Goal: Information Seeking & Learning: Learn about a topic

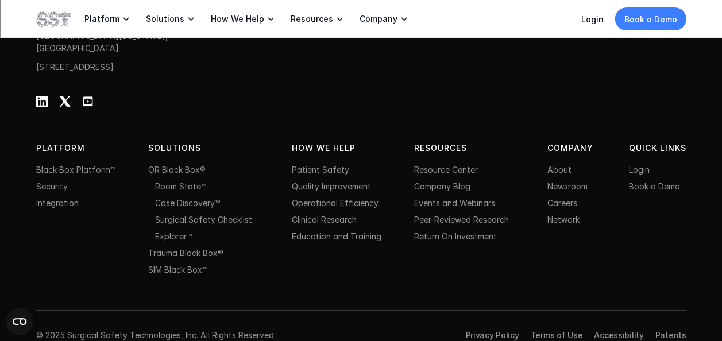
scroll to position [3810, 0]
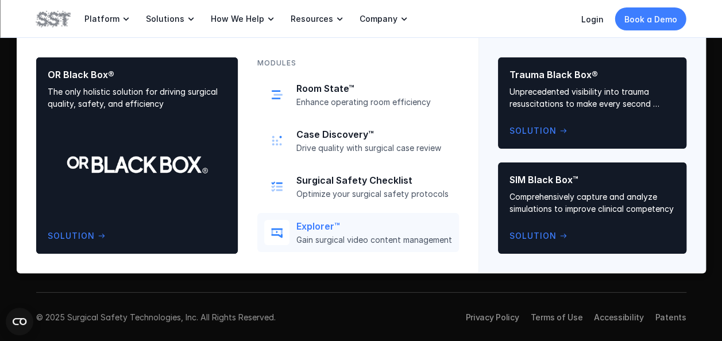
click at [307, 232] on div "Explorer™ Gain surgical video content management" at bounding box center [375, 233] width 156 height 25
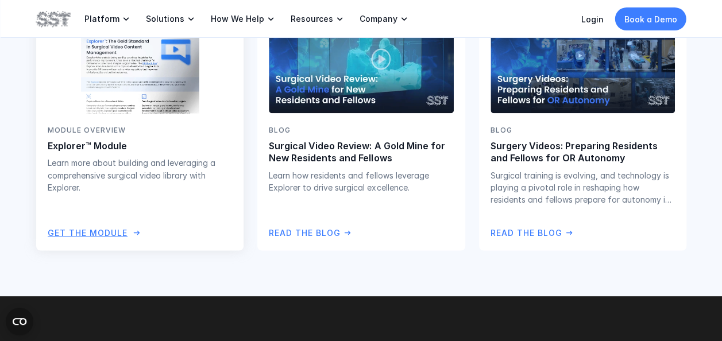
scroll to position [3084, 0]
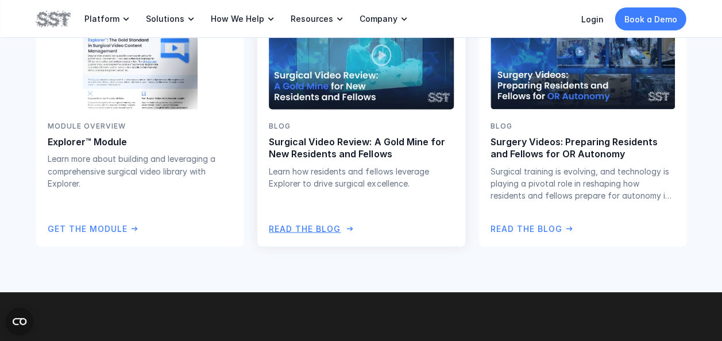
click at [338, 222] on p "Read the Blog" at bounding box center [305, 228] width 72 height 13
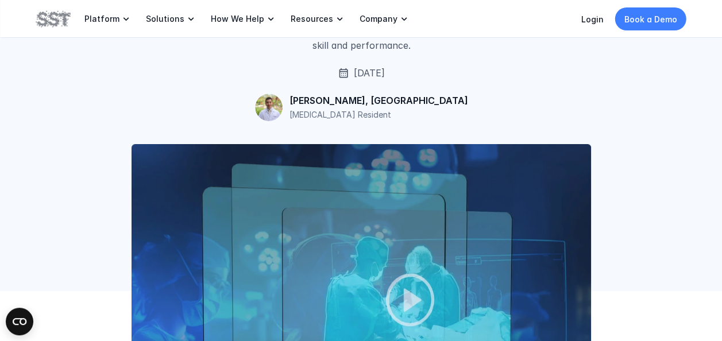
scroll to position [268, 0]
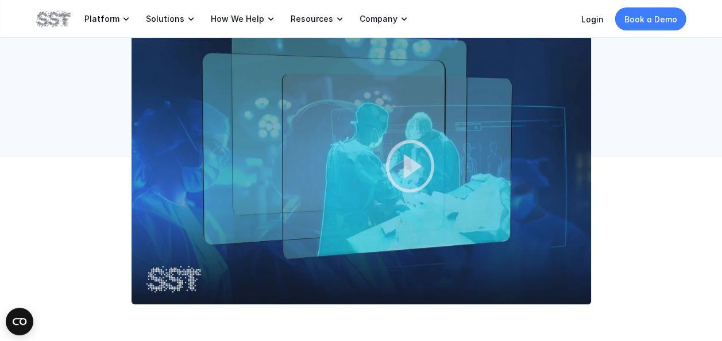
click at [413, 172] on img at bounding box center [362, 157] width 460 height 294
click at [383, 173] on img at bounding box center [362, 157] width 460 height 294
click at [394, 171] on img at bounding box center [362, 157] width 460 height 294
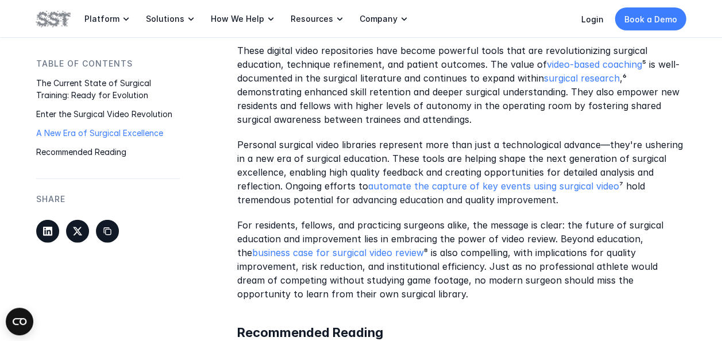
scroll to position [1475, 0]
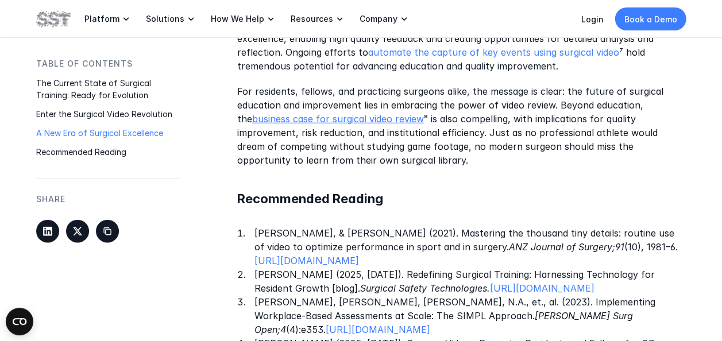
drag, startPoint x: 354, startPoint y: 117, endPoint x: 361, endPoint y: 117, distance: 6.9
click at [354, 117] on link "business case for surgical video review" at bounding box center [338, 119] width 172 height 11
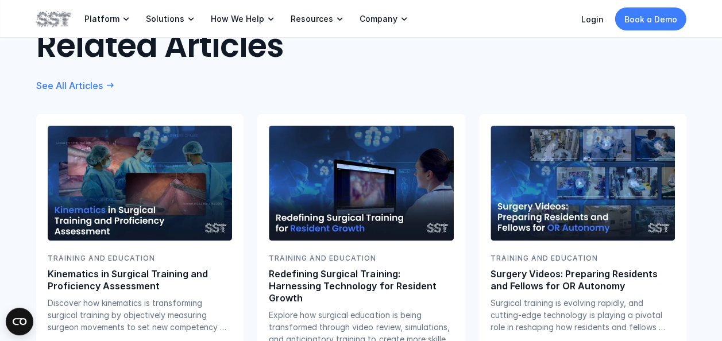
scroll to position [3352, 0]
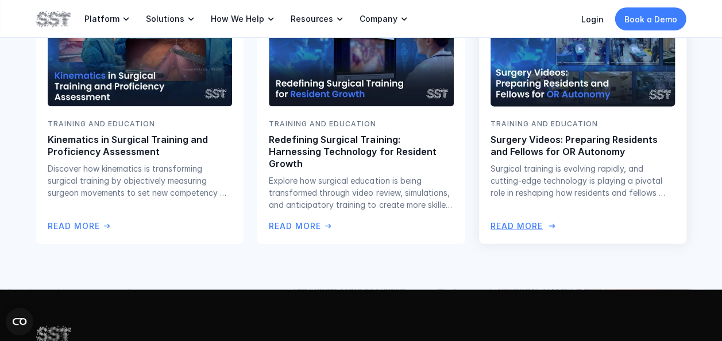
drag, startPoint x: 563, startPoint y: 132, endPoint x: 577, endPoint y: 139, distance: 16.2
click at [563, 108] on img at bounding box center [583, 49] width 188 height 118
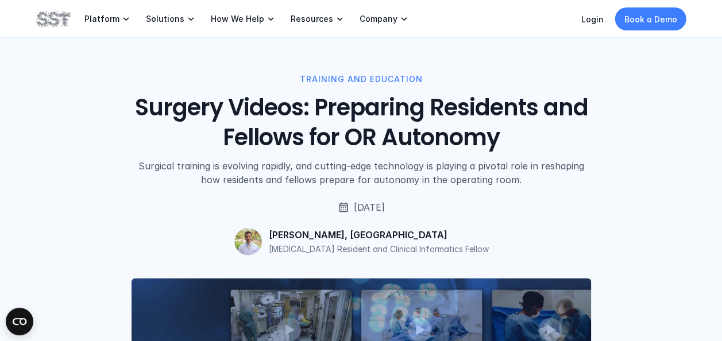
scroll to position [268, 0]
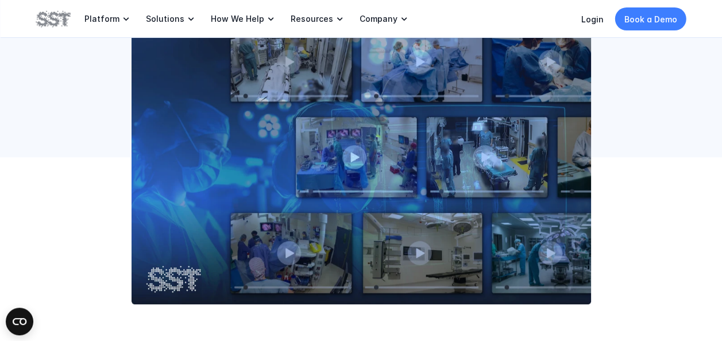
click at [404, 147] on img at bounding box center [362, 157] width 460 height 294
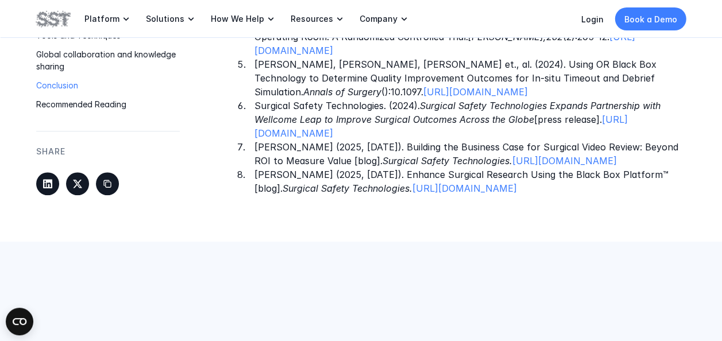
scroll to position [2950, 0]
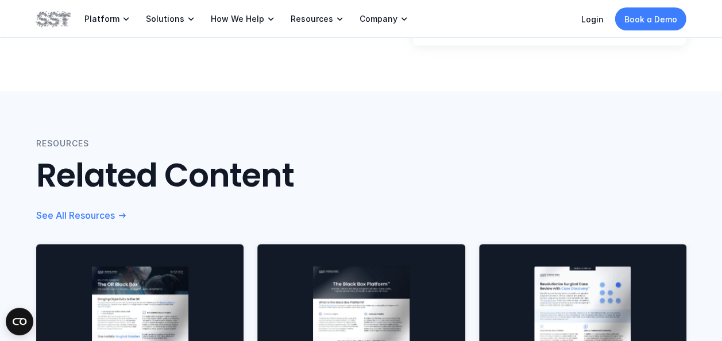
scroll to position [939, 0]
